Goal: Information Seeking & Learning: Find specific fact

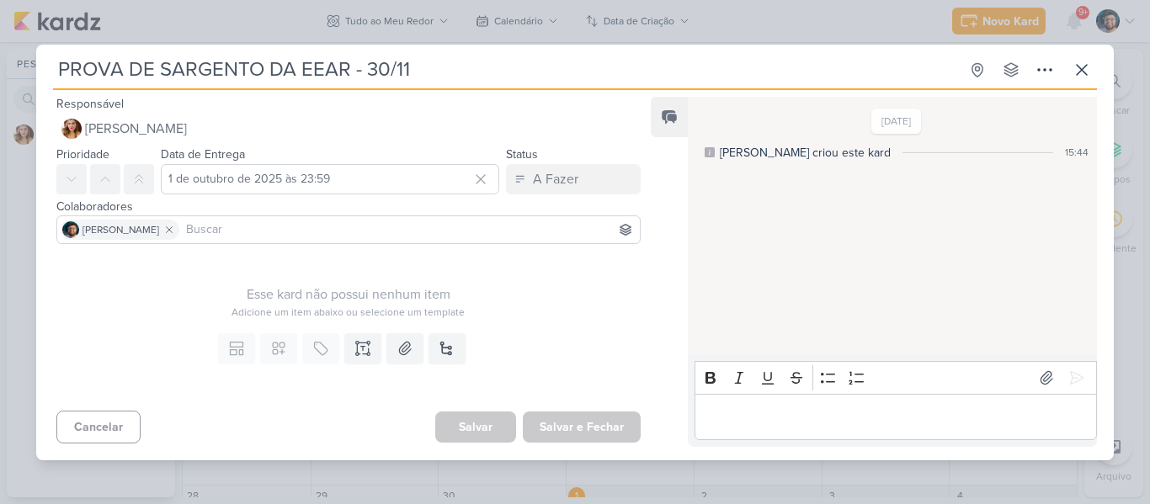
scroll to position [160, 0]
click at [1089, 60] on icon at bounding box center [1081, 70] width 20 height 20
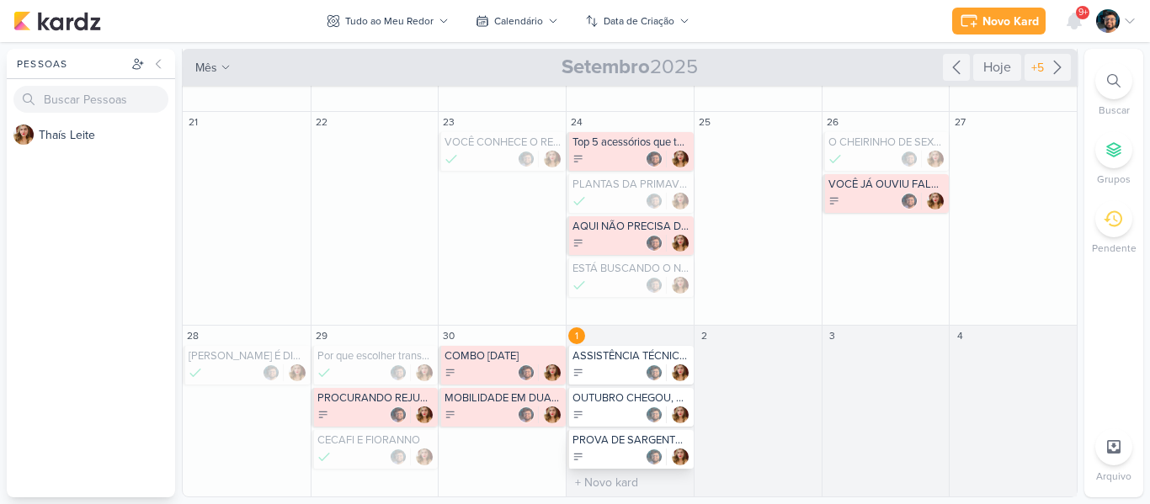
click at [613, 452] on div at bounding box center [631, 457] width 118 height 17
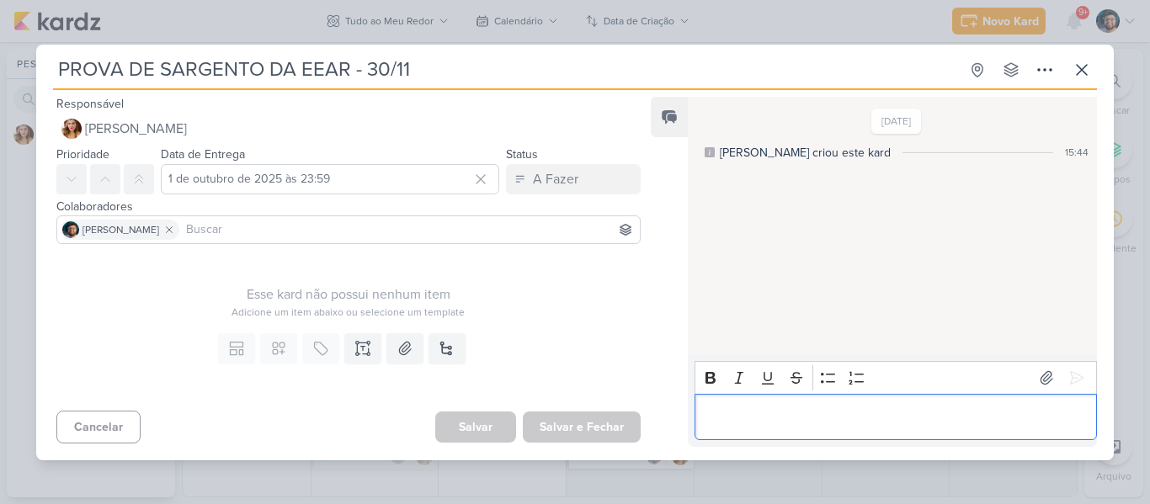
click at [842, 412] on p "Editor editing area: main" at bounding box center [895, 416] width 385 height 20
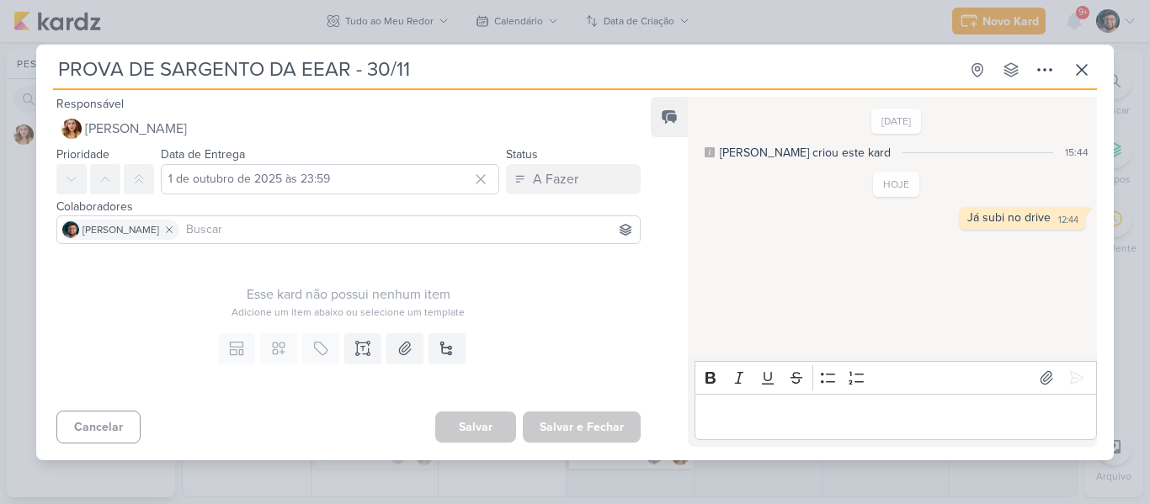
click at [1117, 30] on div "PROVA DE SARGENTO DA EEAR - 30/11 Criado por [PERSON_NAME]" at bounding box center [575, 252] width 1150 height 504
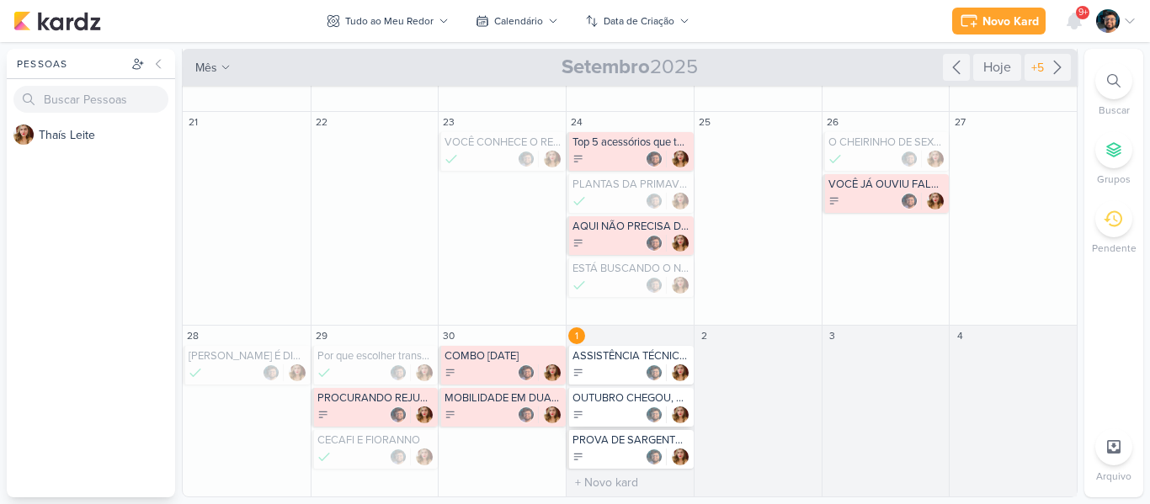
click at [601, 413] on div at bounding box center [631, 414] width 118 height 17
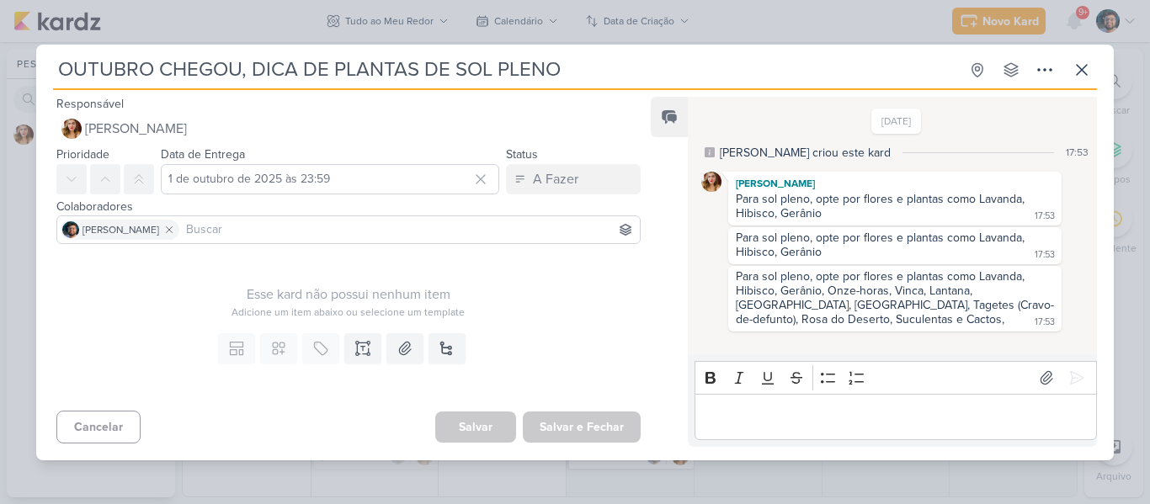
drag, startPoint x: 62, startPoint y: 67, endPoint x: 242, endPoint y: 56, distance: 179.6
click at [242, 56] on input "OUTUBRO CHEGOU, DICA DE PLANTAS DE SOL PLENO" at bounding box center [505, 70] width 905 height 30
drag, startPoint x: 250, startPoint y: 57, endPoint x: 611, endPoint y: 56, distance: 361.0
click at [611, 56] on input "OUTUBRO CHEGOU, DICA DE PLANTAS DE SOL PLENO" at bounding box center [505, 70] width 905 height 30
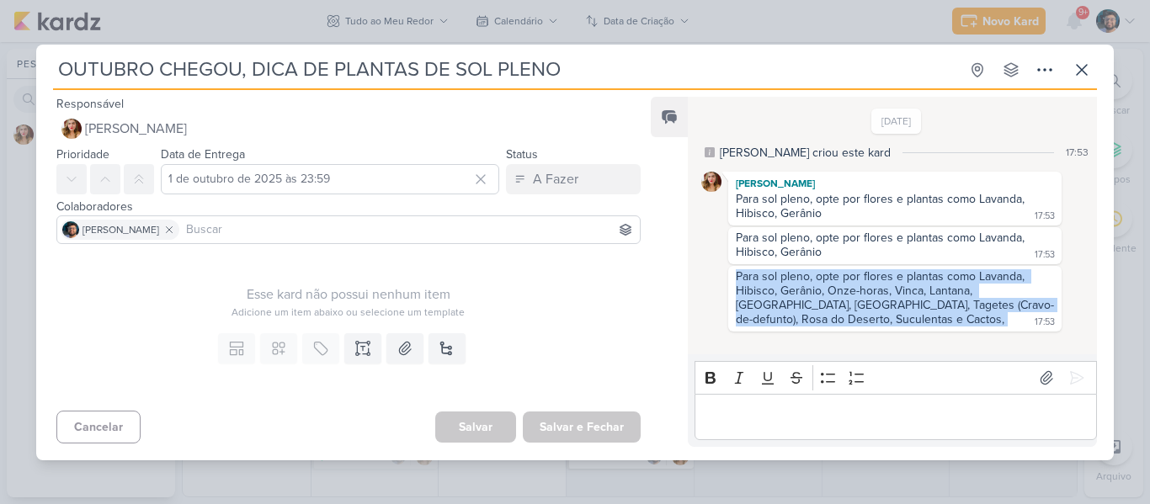
drag, startPoint x: 736, startPoint y: 273, endPoint x: 789, endPoint y: 319, distance: 69.2
click at [789, 319] on div "Para sol pleno, opte por flores e plantas como Lavanda, Hibisco, Gerânio, Onze-…" at bounding box center [894, 298] width 327 height 59
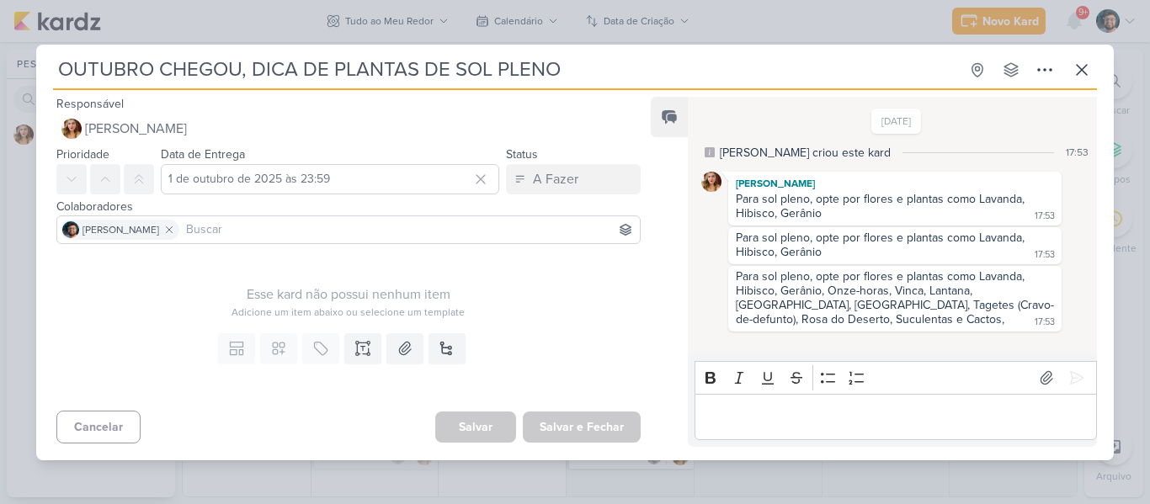
click at [789, 319] on div "Para sol pleno, opte por flores e plantas como Lavanda, Hibisco, Gerânio, Onze-…" at bounding box center [894, 298] width 327 height 59
click at [735, 273] on div "Para sol pleno, opte por flores e plantas como Lavanda, Hibisco, Gerânio, Onze-…" at bounding box center [894, 297] width 318 height 57
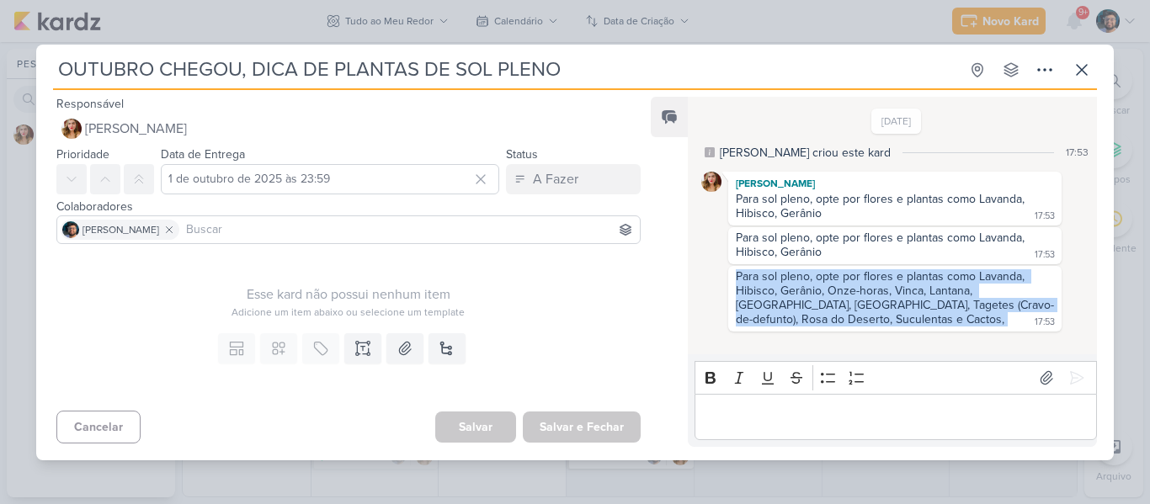
drag, startPoint x: 736, startPoint y: 272, endPoint x: 782, endPoint y: 324, distance: 69.2
click at [782, 324] on div "Para sol pleno, opte por flores e plantas como Lavanda, Hibisco, Gerânio, Onze-…" at bounding box center [894, 298] width 327 height 59
copy div "Para sol pleno, opte por flores e plantas como Lavanda, Hibisco, Gerânio, Onze-…"
